Goal: Complete application form

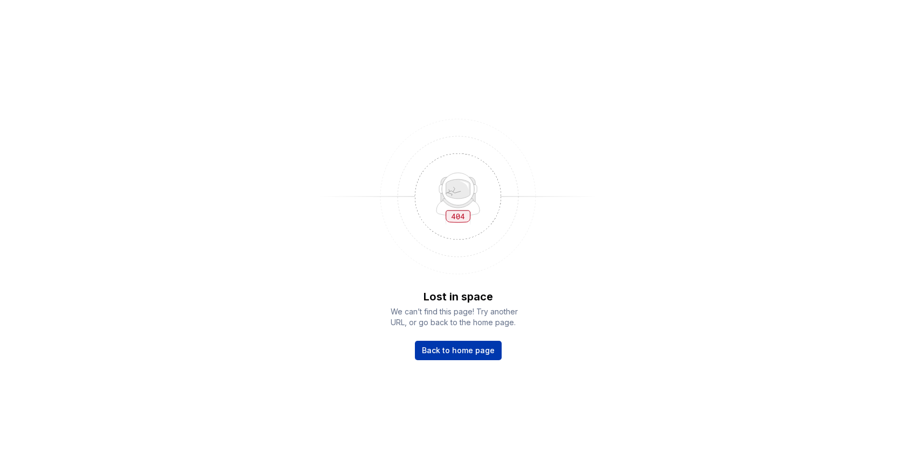
click at [475, 349] on span "Back to home page" at bounding box center [458, 350] width 73 height 11
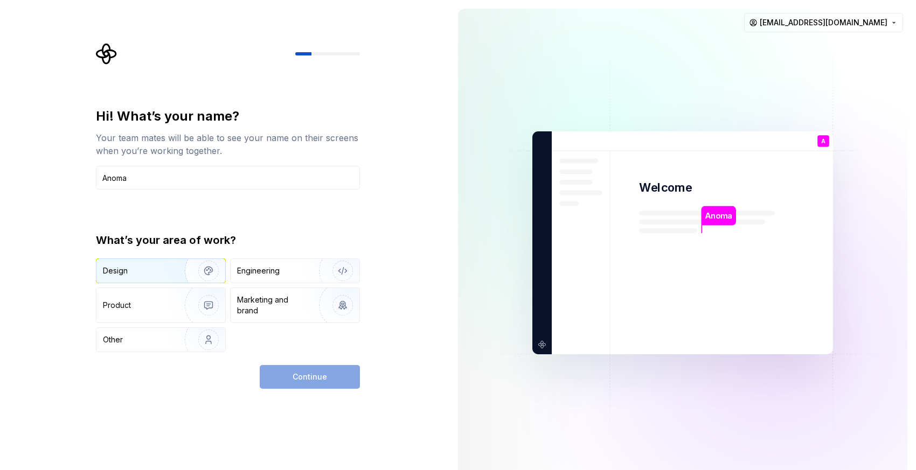
type input "Anoma"
click at [150, 274] on div "Design" at bounding box center [137, 271] width 68 height 11
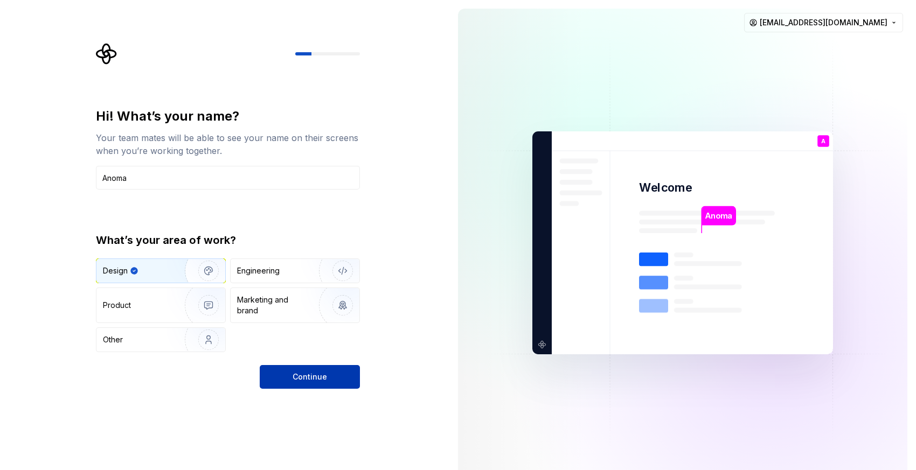
click at [297, 385] on button "Continue" at bounding box center [310, 377] width 100 height 24
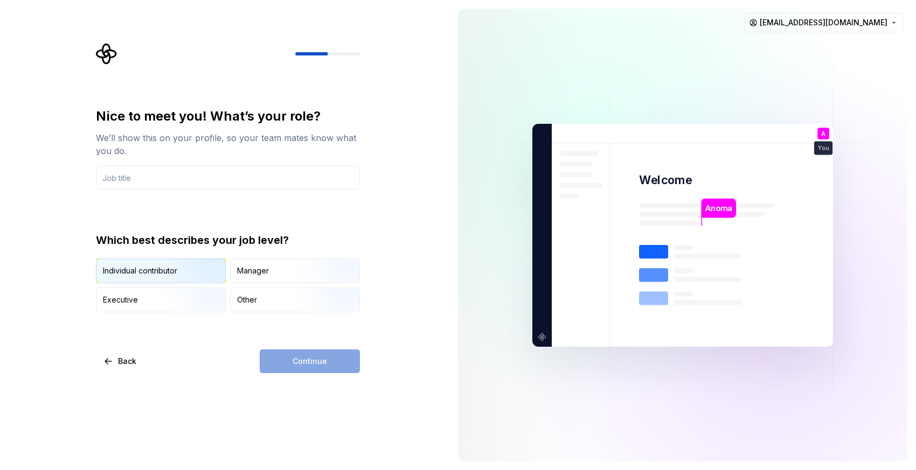
click at [177, 268] on img "button" at bounding box center [199, 284] width 69 height 72
click at [207, 176] on input "text" at bounding box center [228, 178] width 264 height 24
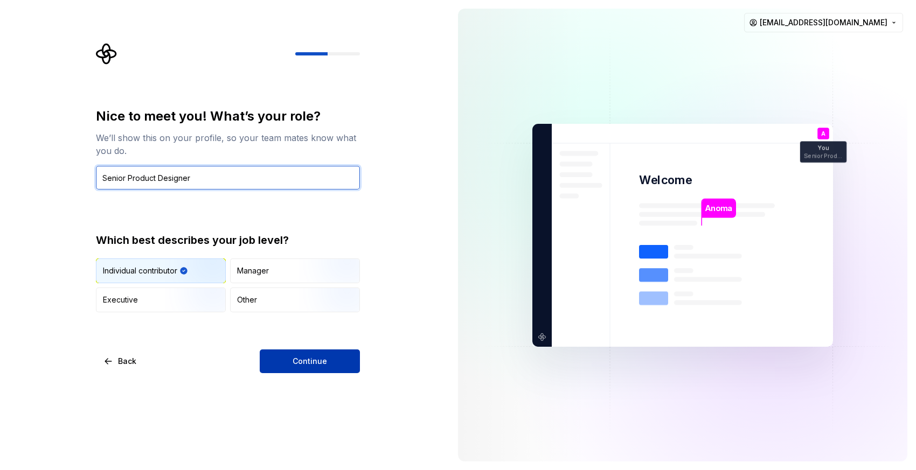
type input "Senior Product Designer"
click at [302, 359] on span "Continue" at bounding box center [310, 361] width 34 height 11
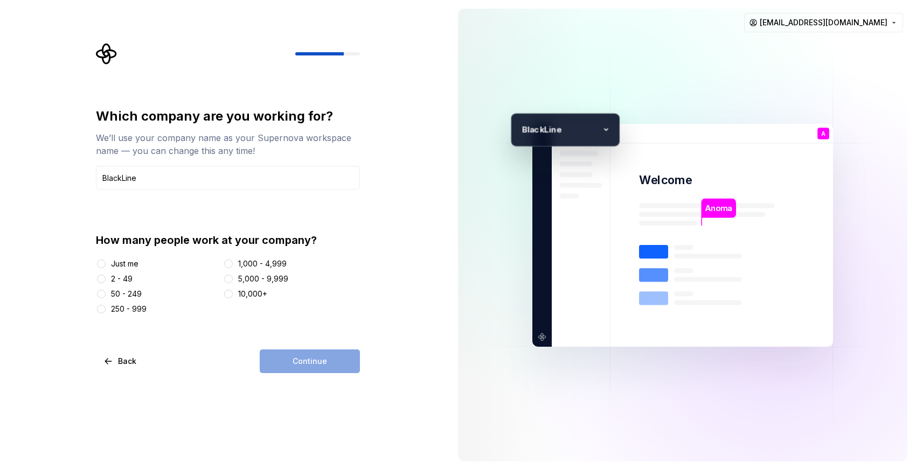
type input "BlackLine"
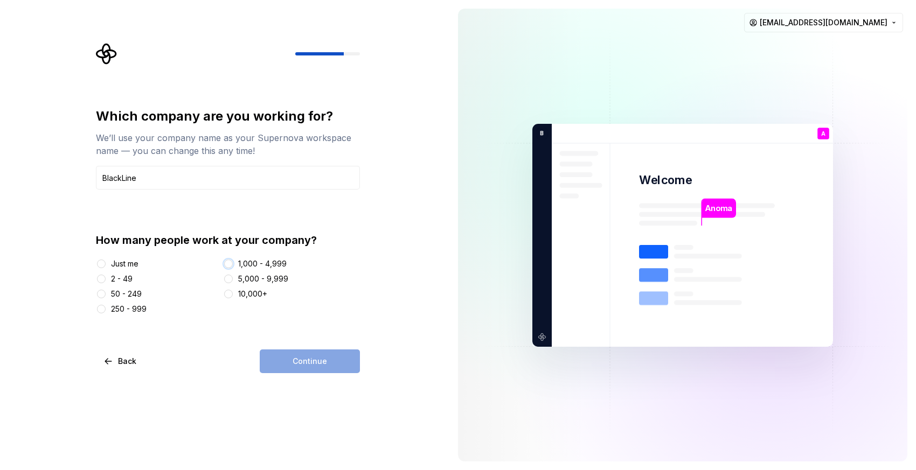
click at [227, 263] on button "1,000 - 4,999" at bounding box center [228, 264] width 9 height 9
click at [310, 355] on button "Continue" at bounding box center [310, 362] width 100 height 24
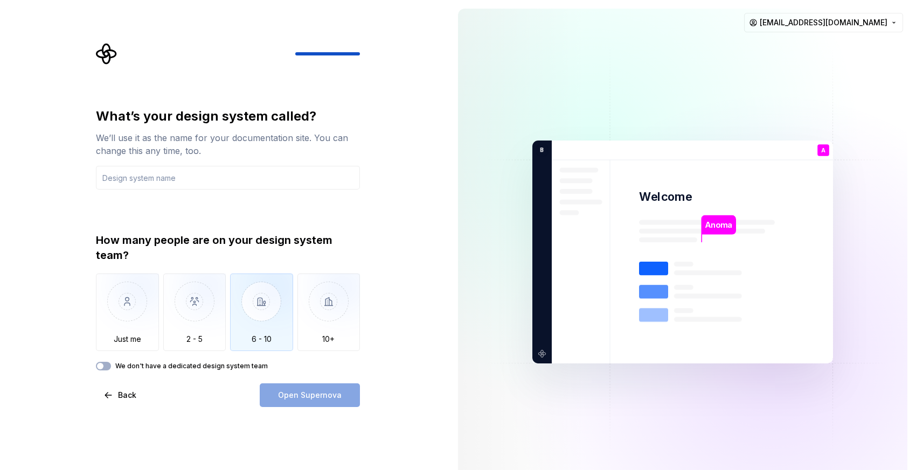
click at [263, 307] on img "button" at bounding box center [261, 310] width 63 height 72
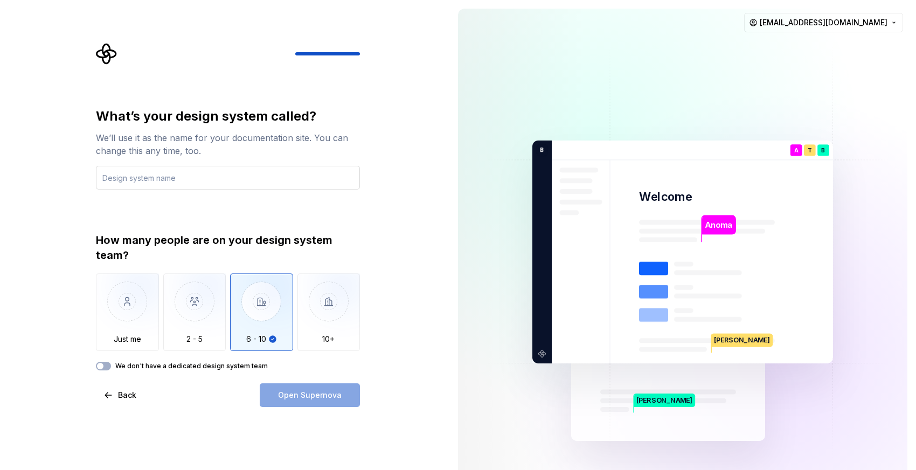
click at [203, 175] on input "text" at bounding box center [228, 178] width 264 height 24
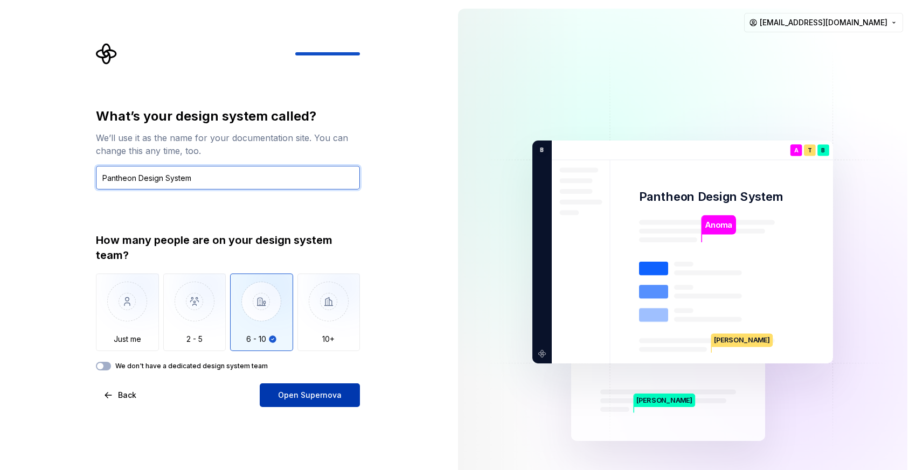
type input "Pantheon Design System"
click at [305, 396] on span "Open Supernova" at bounding box center [310, 395] width 64 height 11
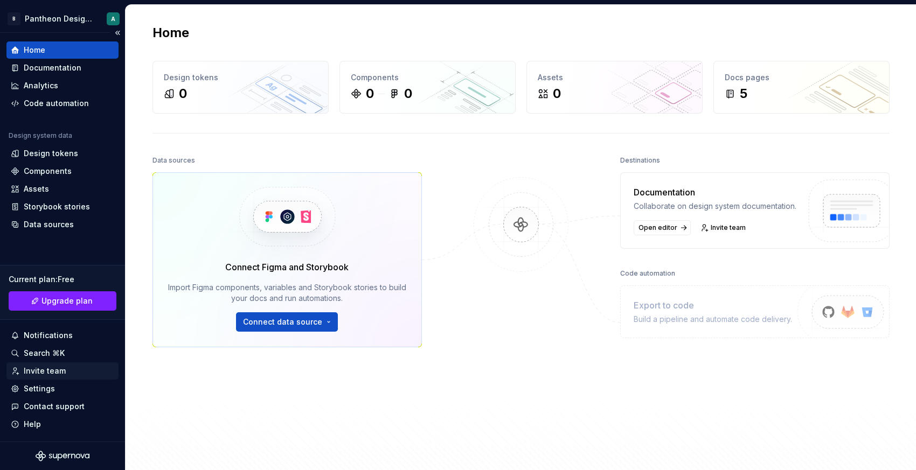
click at [54, 369] on div "Invite team" at bounding box center [45, 371] width 42 height 11
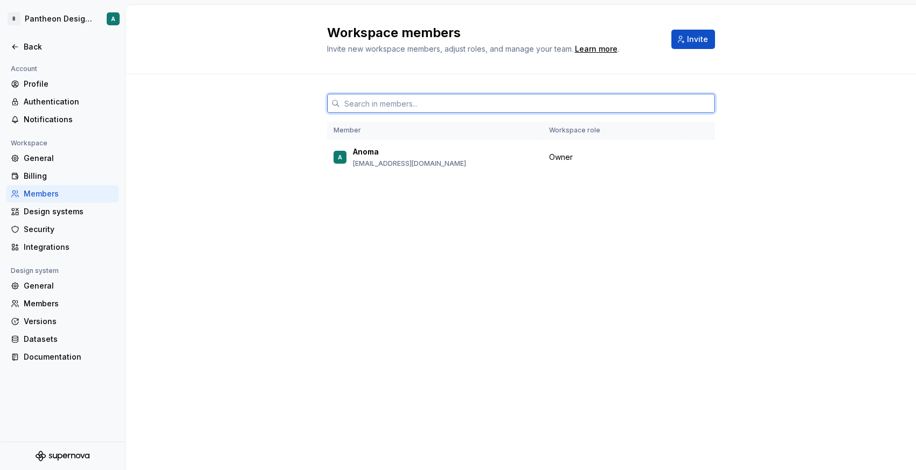
click at [397, 100] on input "text" at bounding box center [527, 103] width 375 height 19
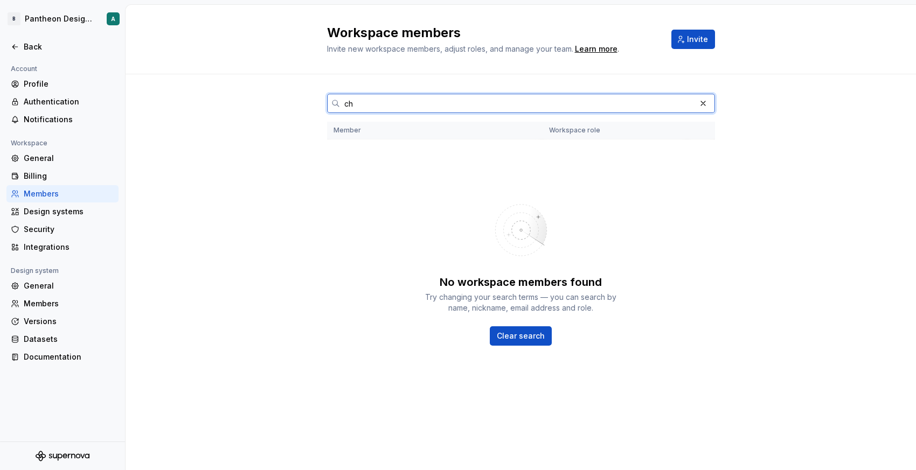
type input "c"
